Goal: Find specific page/section: Find specific page/section

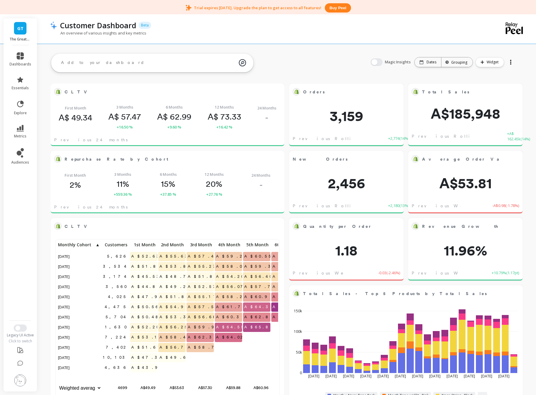
scroll to position [4, 0]
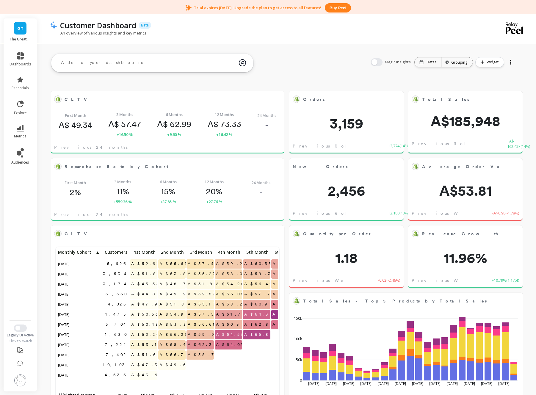
drag, startPoint x: 436, startPoint y: 71, endPoint x: 434, endPoint y: 67, distance: 3.9
click at [436, 70] on div "Magic Insights Date: Dates Time grouping: Grouping Widget" at bounding box center [443, 62] width 157 height 19
click at [430, 62] on p "Dates" at bounding box center [432, 62] width 10 height 5
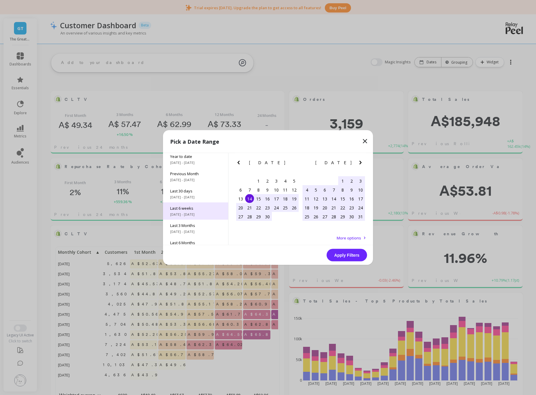
scroll to position [0, 0]
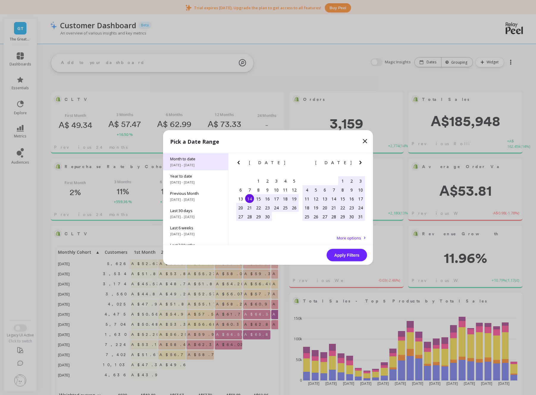
click at [195, 162] on div "Month to date [DATE] - [DATE]" at bounding box center [195, 161] width 65 height 17
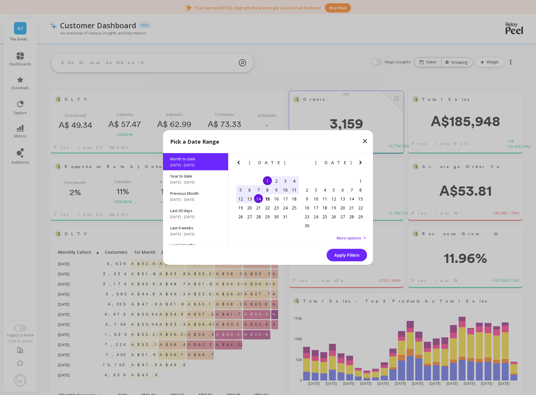
click at [348, 256] on button "Apply Filters" at bounding box center [347, 255] width 40 height 13
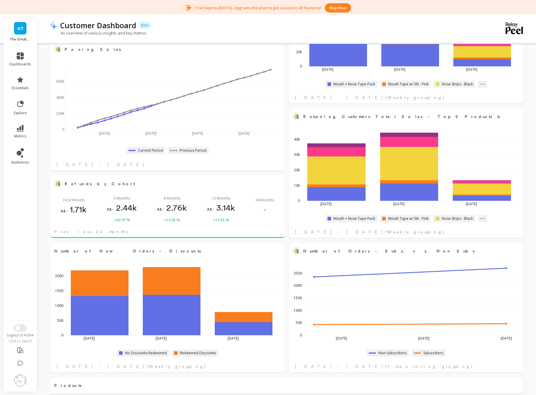
scroll to position [539, 0]
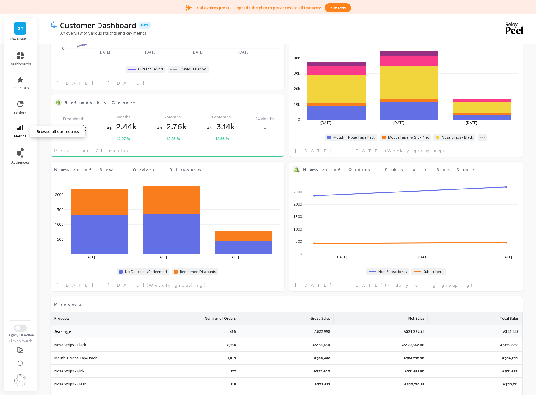
click at [24, 133] on link "metrics" at bounding box center [21, 132] width 22 height 14
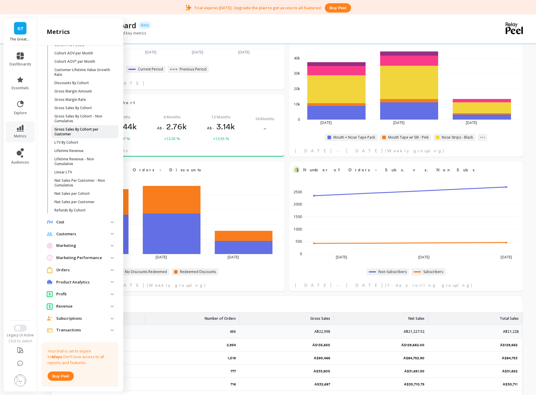
scroll to position [86, 0]
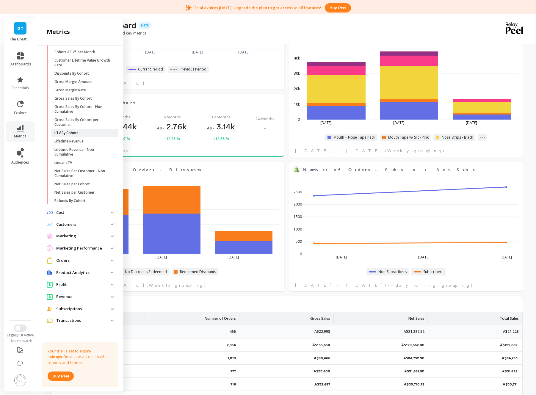
click at [74, 134] on p "LTV By Cohort" at bounding box center [66, 133] width 24 height 5
